Goal: Find specific page/section: Find specific page/section

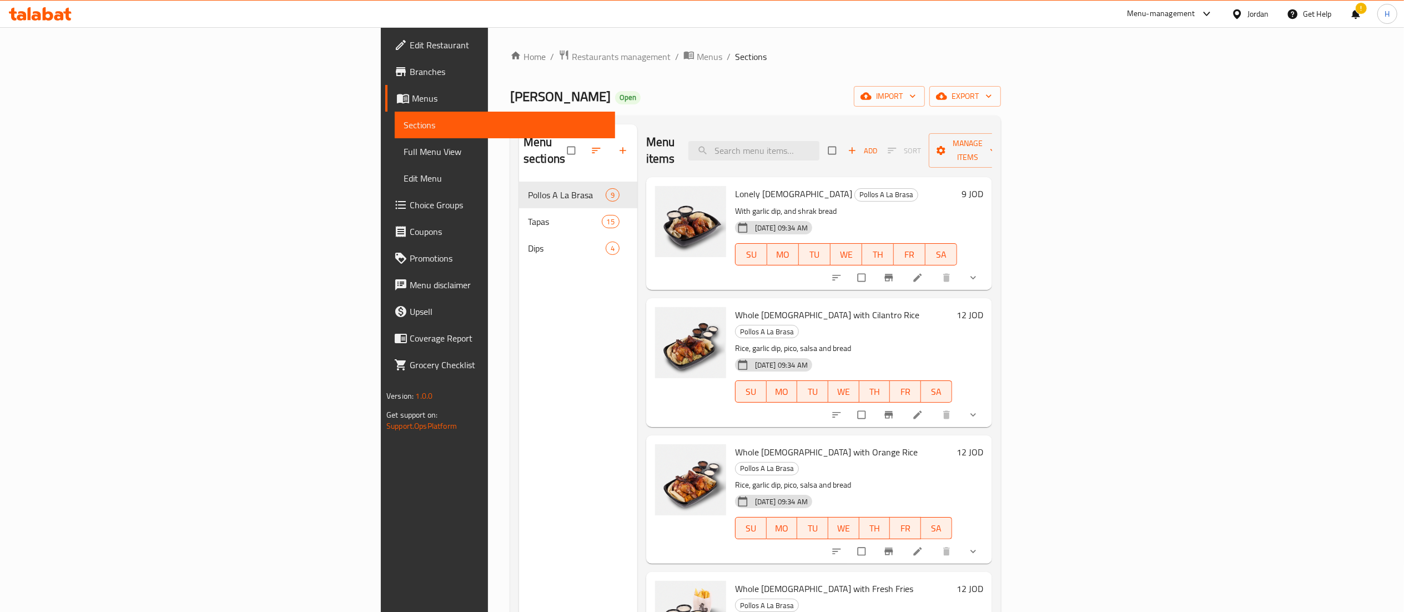
scroll to position [595, 0]
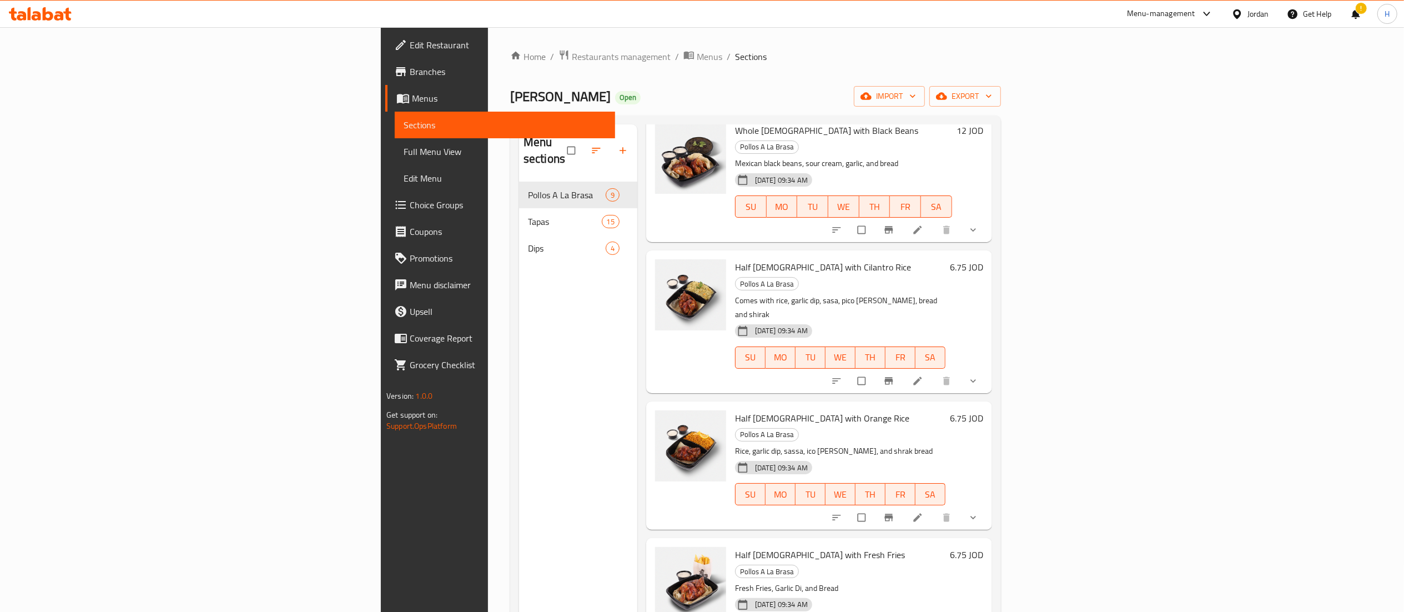
click at [37, 13] on icon at bounding box center [36, 15] width 9 height 9
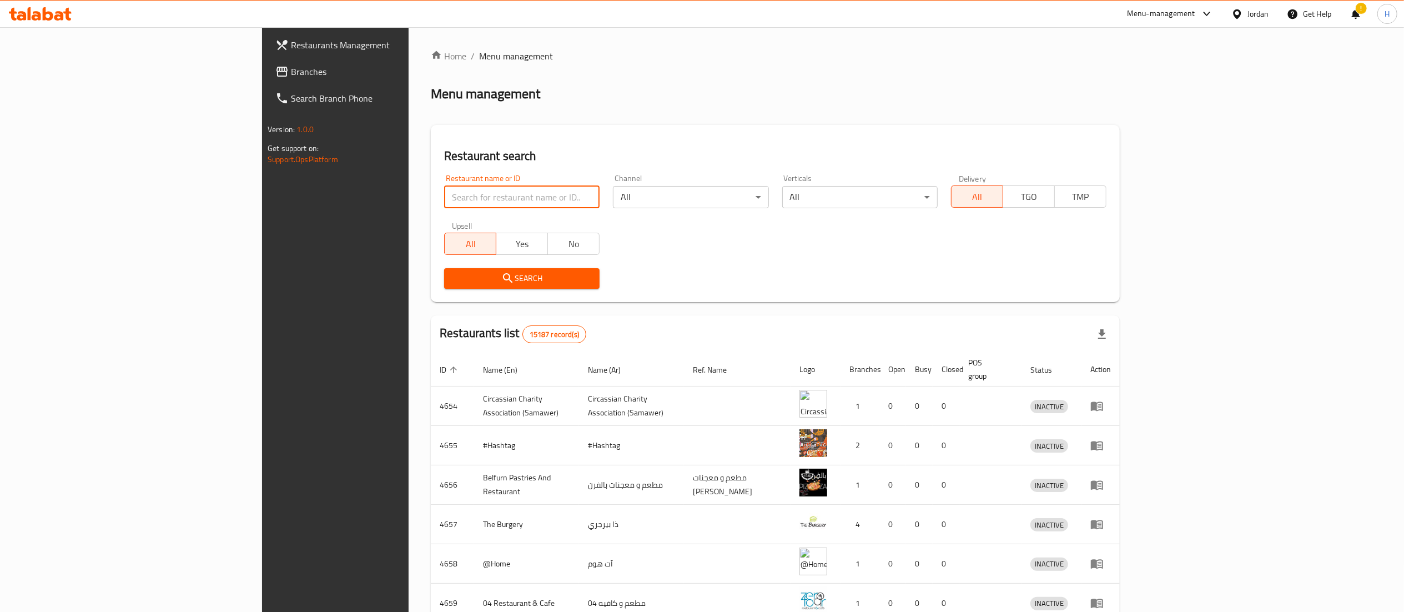
click at [444, 200] on input "search" at bounding box center [521, 197] width 155 height 22
paste input "773866"
type input "773866"
click button "Search" at bounding box center [521, 278] width 155 height 21
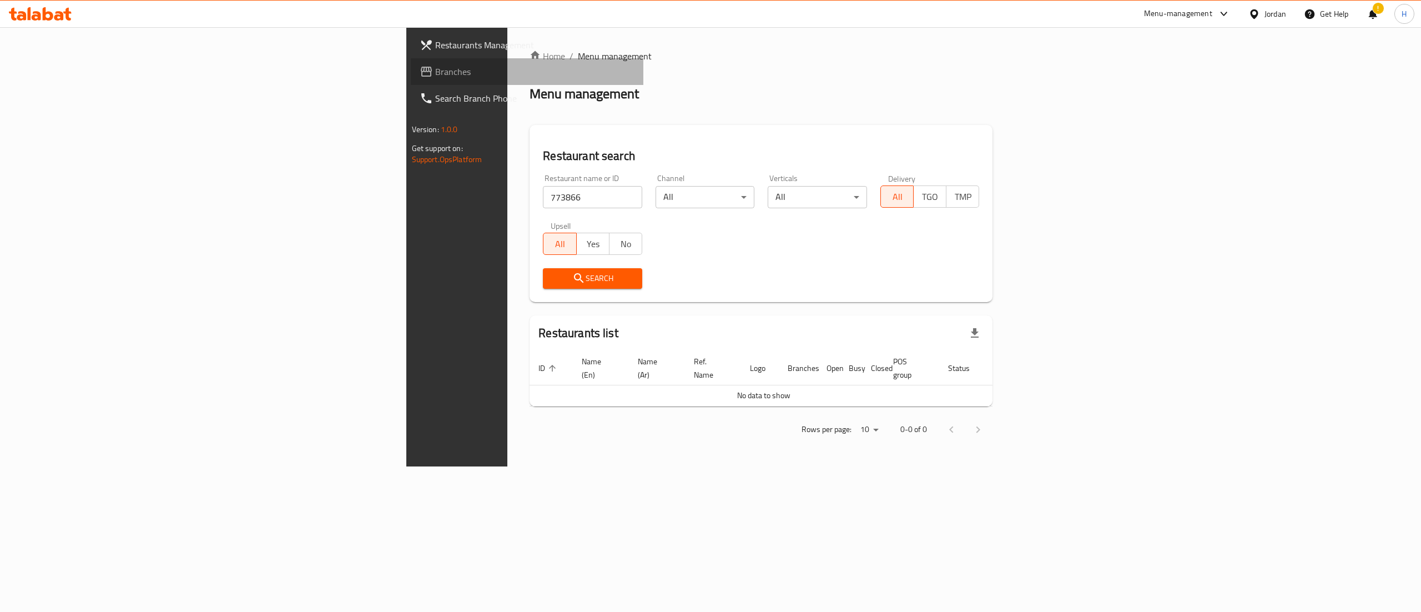
click at [435, 71] on span "Branches" at bounding box center [535, 71] width 200 height 13
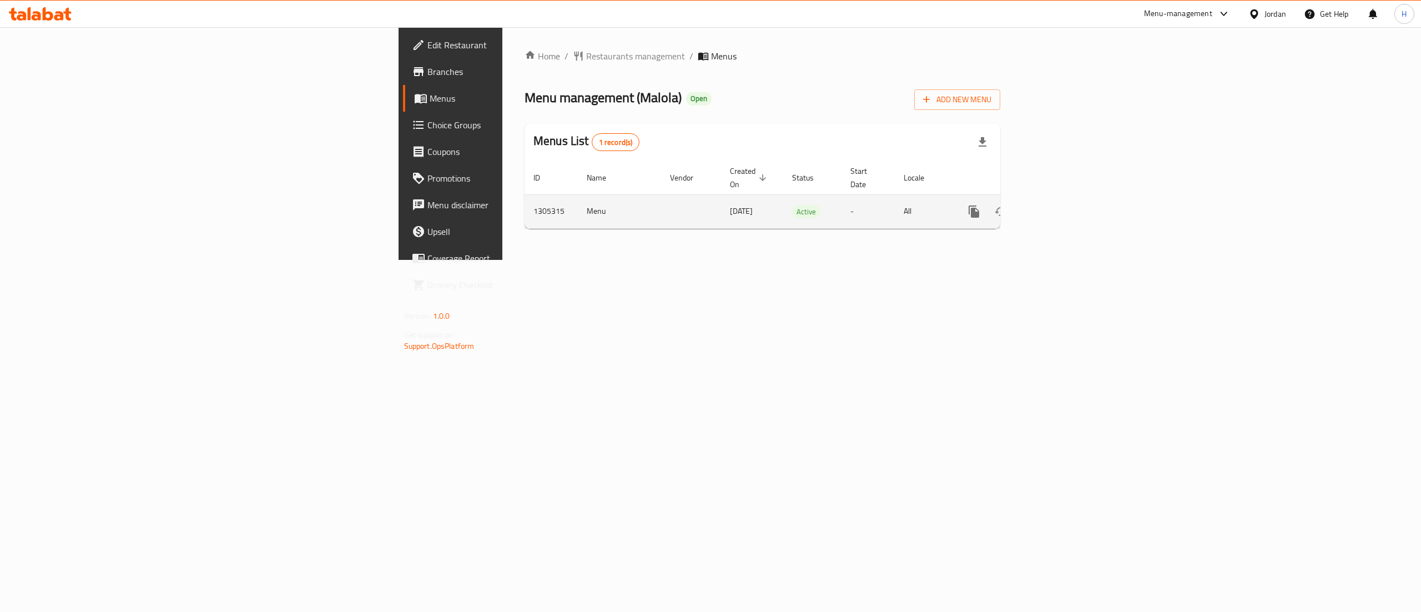
click at [1061, 205] on icon "enhanced table" at bounding box center [1054, 211] width 13 height 13
